Goal: Navigation & Orientation: Find specific page/section

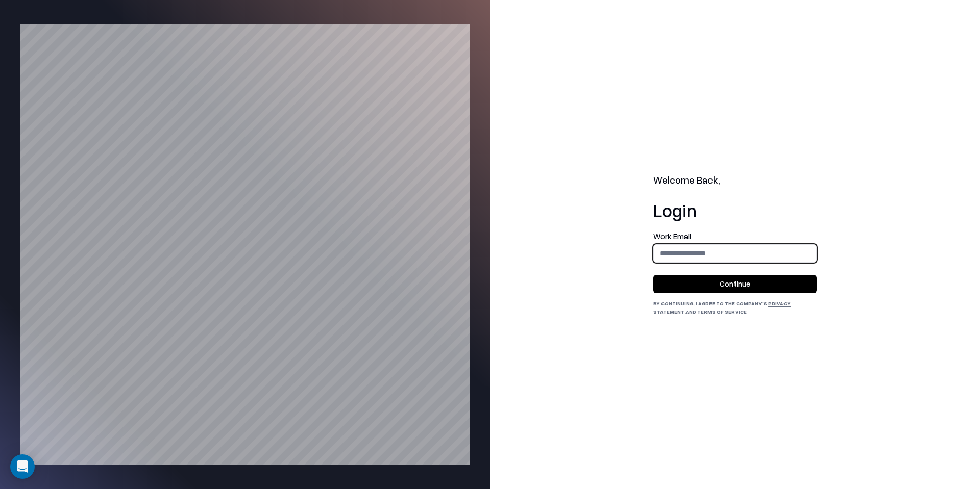
type input "**********"
click at [744, 278] on button "Continue" at bounding box center [734, 284] width 163 height 18
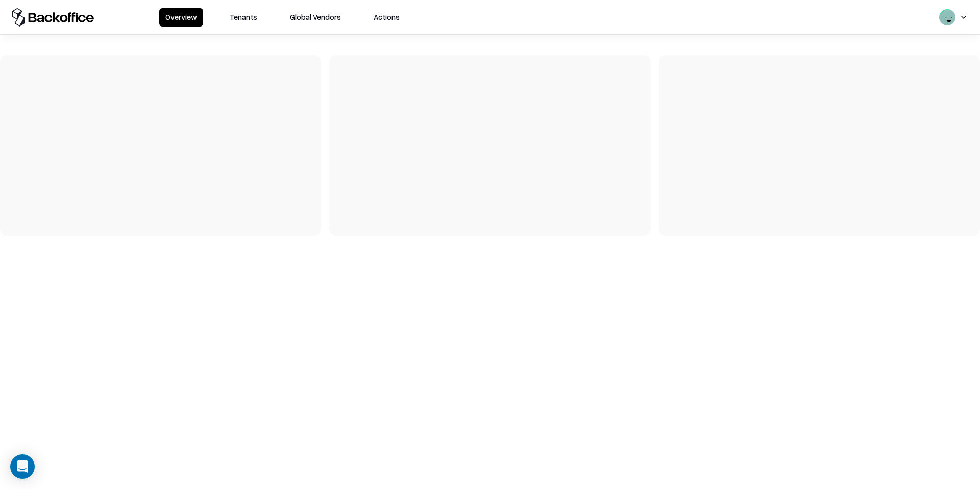
click at [250, 11] on button "Tenants" at bounding box center [244, 17] width 40 height 18
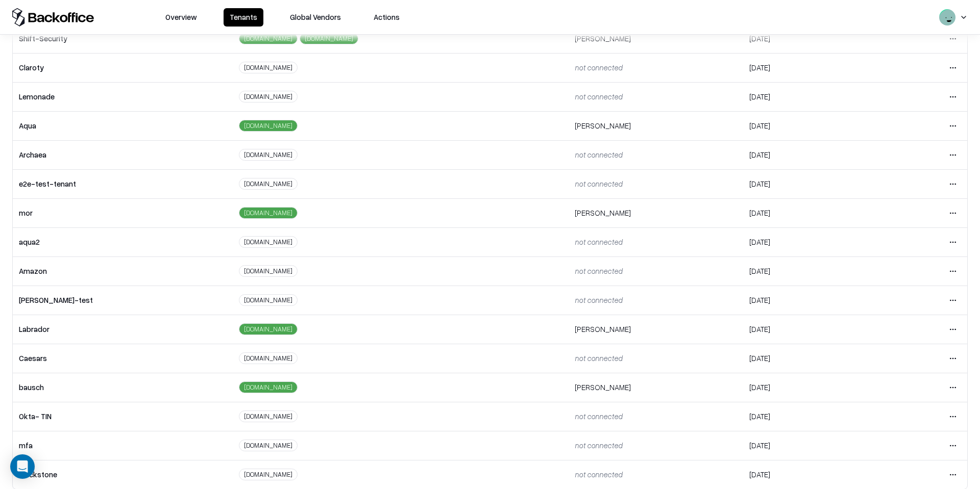
scroll to position [101, 0]
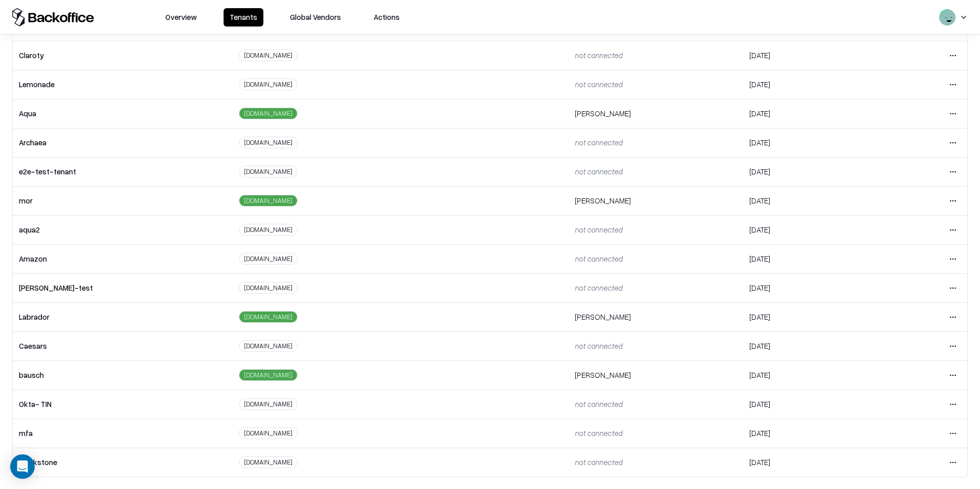
click at [951, 370] on html "Overview Tenants Global Vendors Actions Tenants Add Tenant Tenant name Domain A…" at bounding box center [490, 244] width 980 height 489
click at [898, 332] on div "Login to tenant" at bounding box center [910, 332] width 110 height 20
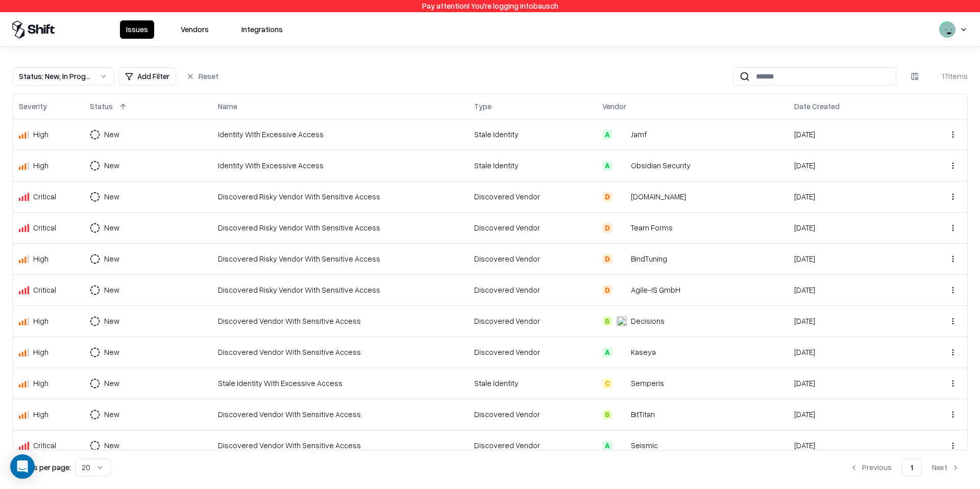
click at [198, 35] on button "Vendors" at bounding box center [195, 29] width 40 height 18
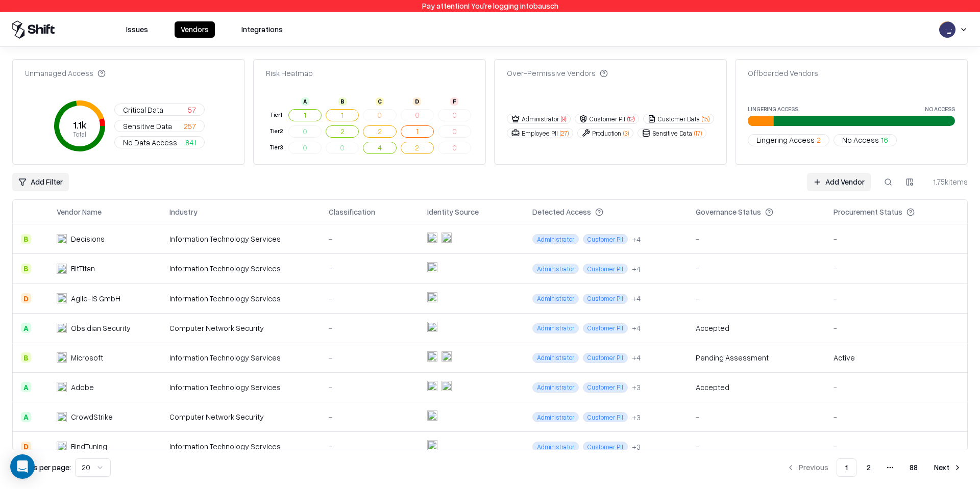
click at [134, 30] on button "Issues" at bounding box center [137, 29] width 34 height 16
